Goal: Check status: Check status

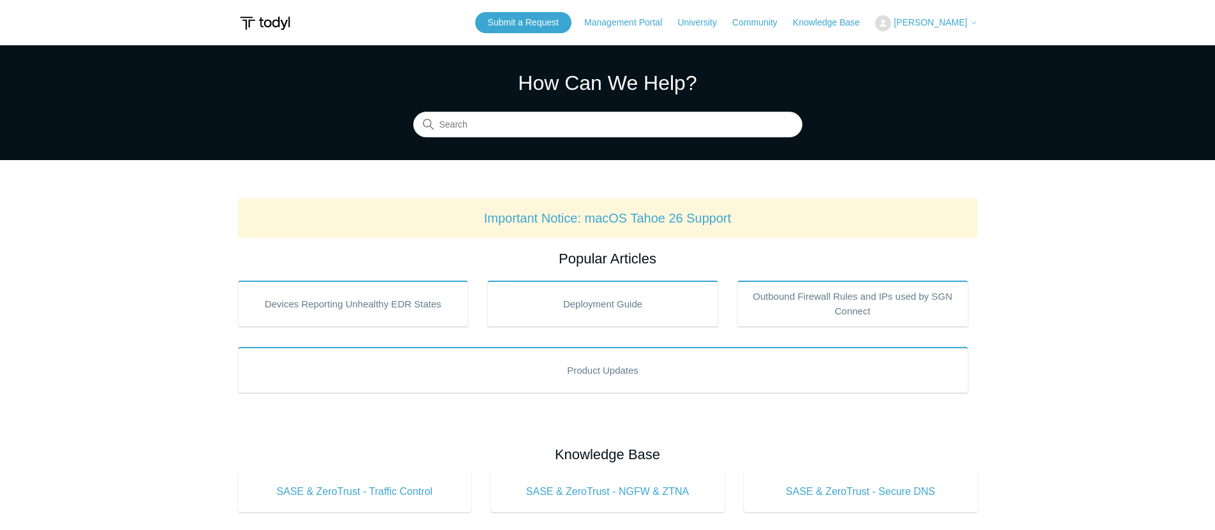
click at [891, 24] on img at bounding box center [883, 23] width 16 height 16
click at [915, 53] on link "My Support Requests" at bounding box center [938, 50] width 124 height 22
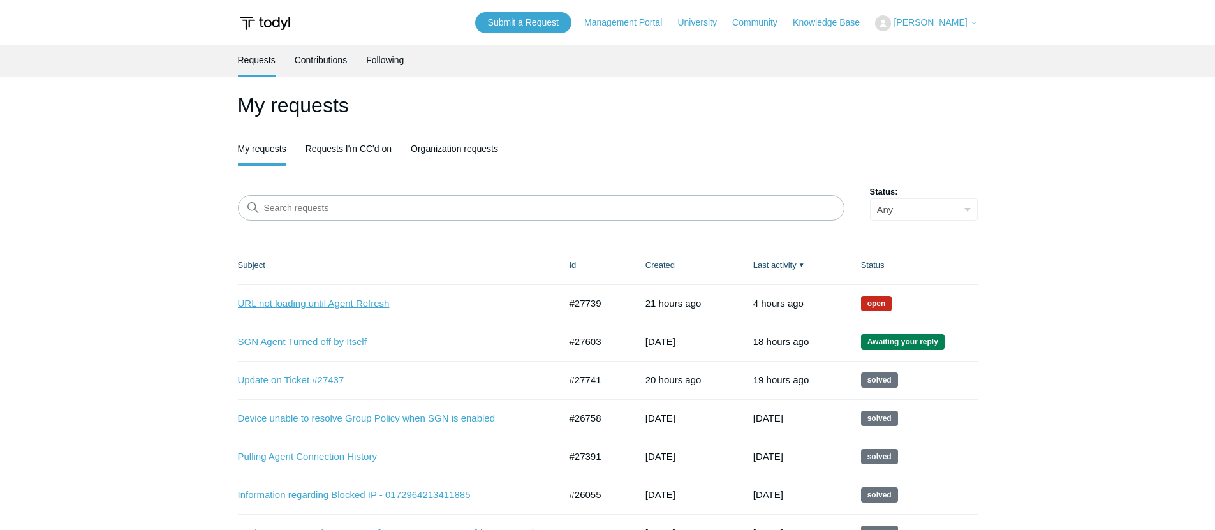
click at [318, 300] on link "URL not loading until Agent Refresh" at bounding box center [389, 304] width 303 height 15
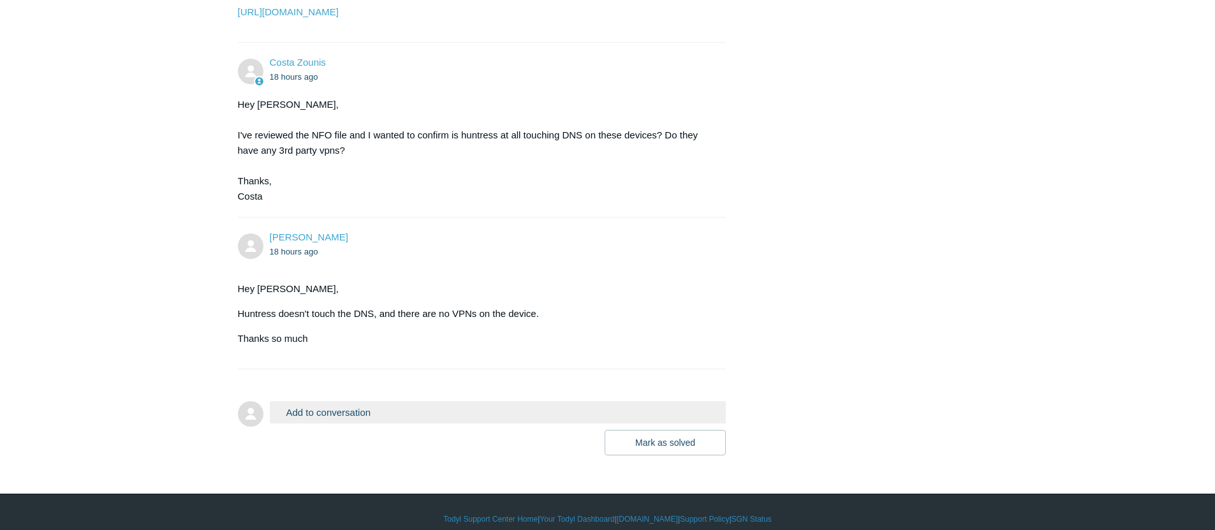
scroll to position [1191, 0]
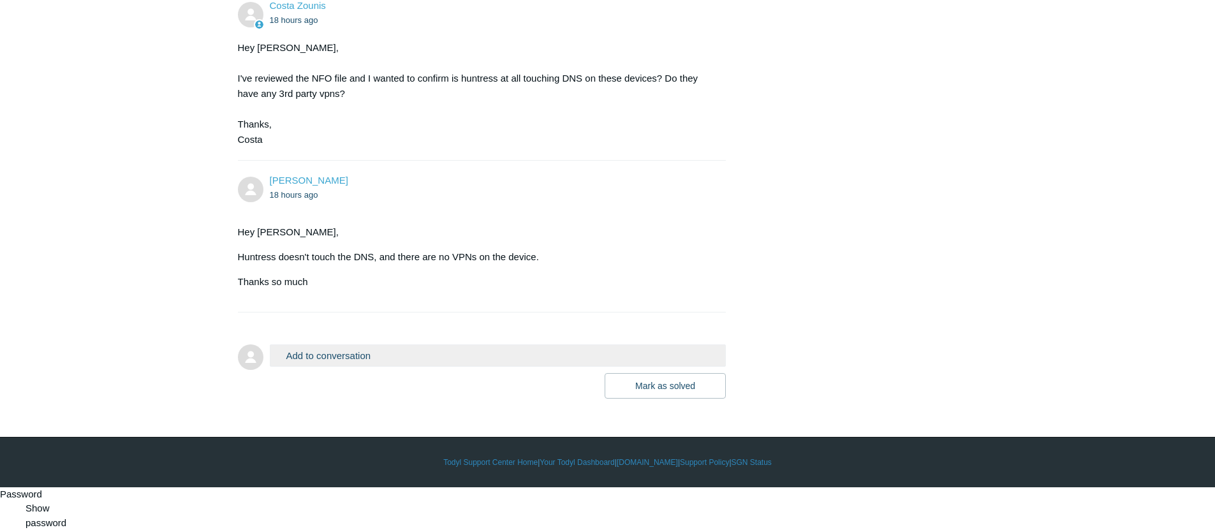
click at [304, 200] on time "18 hours ago" at bounding box center [294, 195] width 48 height 10
click at [298, 200] on time "18 hours ago" at bounding box center [294, 195] width 48 height 10
click at [619, 240] on p "Hey [PERSON_NAME]," at bounding box center [476, 231] width 476 height 15
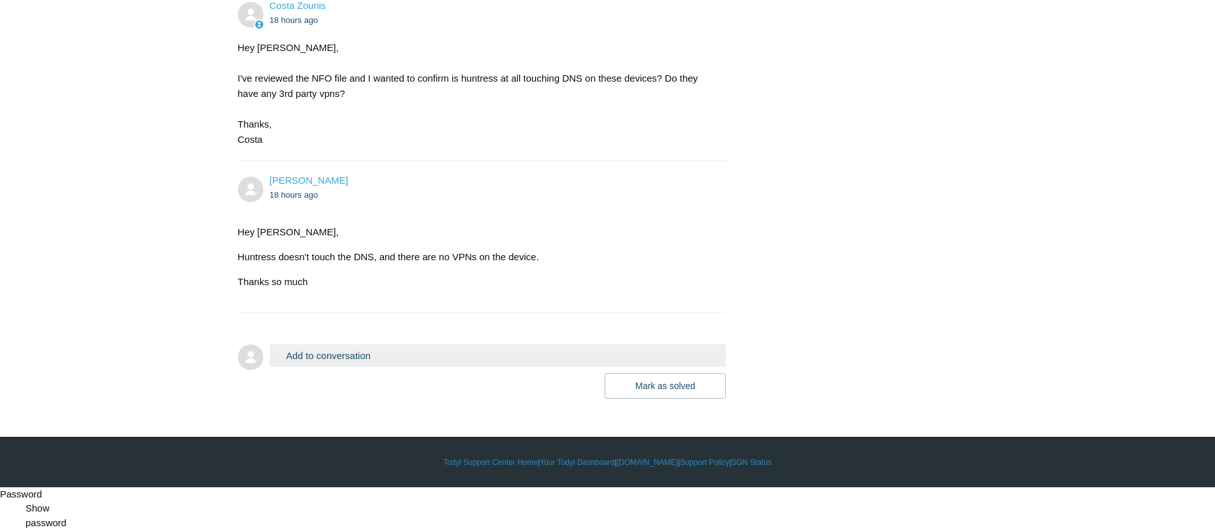
scroll to position [1188, 0]
